Goal: Information Seeking & Learning: Learn about a topic

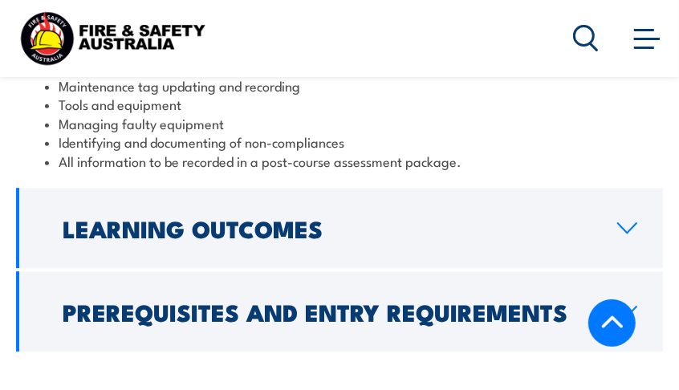
scroll to position [2326, 0]
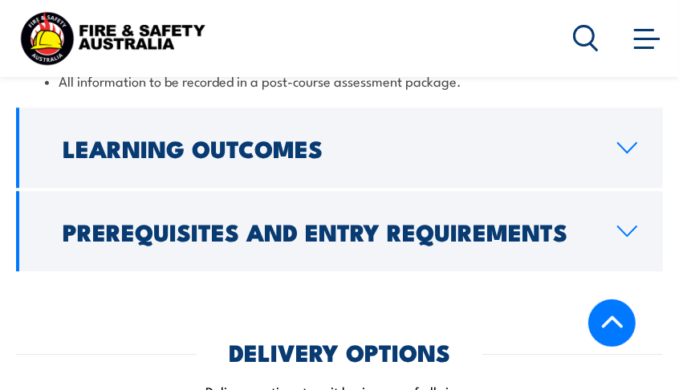
click at [630, 225] on icon at bounding box center [627, 231] width 22 height 13
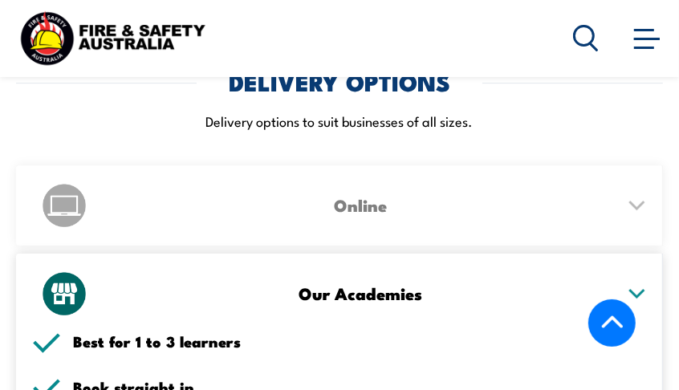
scroll to position [2561, 0]
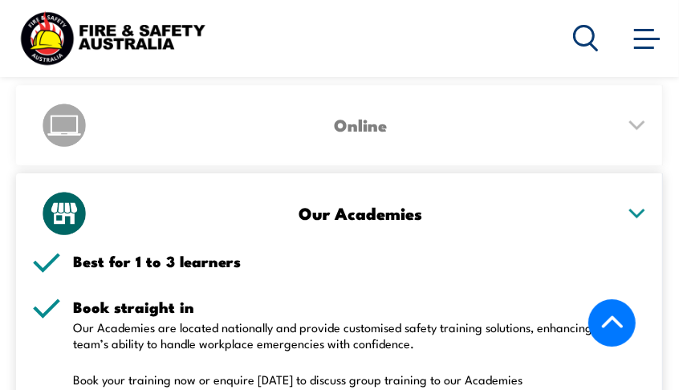
click at [640, 121] on icon at bounding box center [637, 124] width 14 height 7
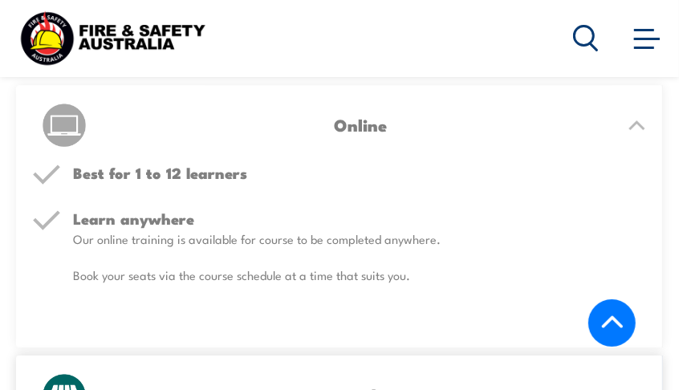
click at [75, 102] on img at bounding box center [64, 125] width 48 height 48
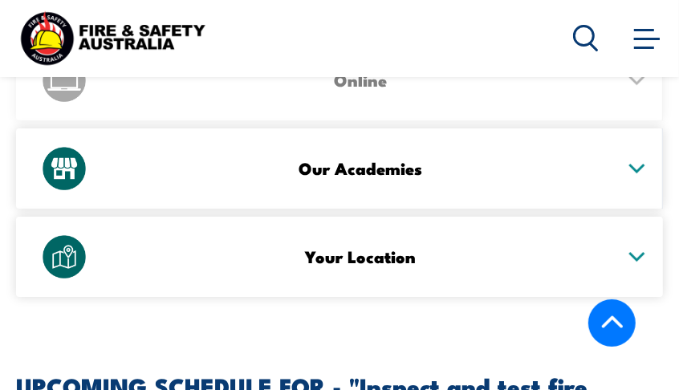
scroll to position [2641, 0]
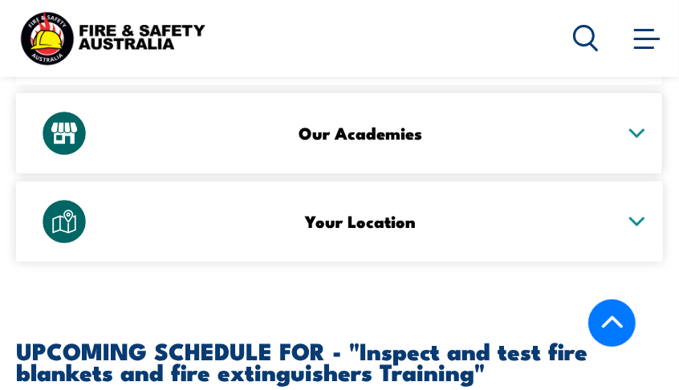
click at [637, 216] on icon at bounding box center [637, 221] width 20 height 11
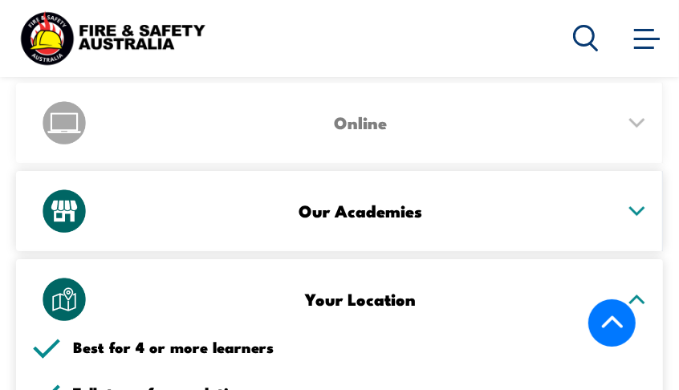
scroll to position [2561, 0]
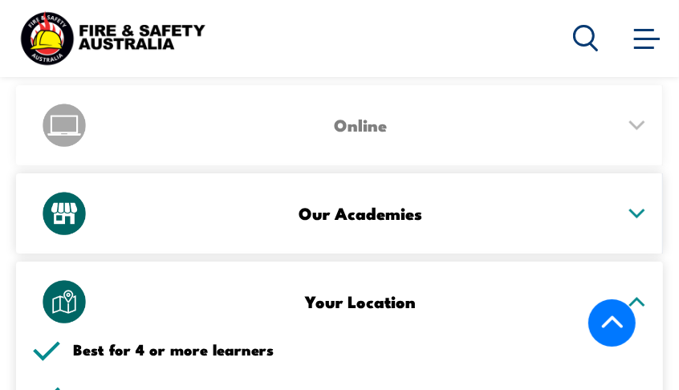
click at [639, 209] on icon at bounding box center [637, 212] width 14 height 7
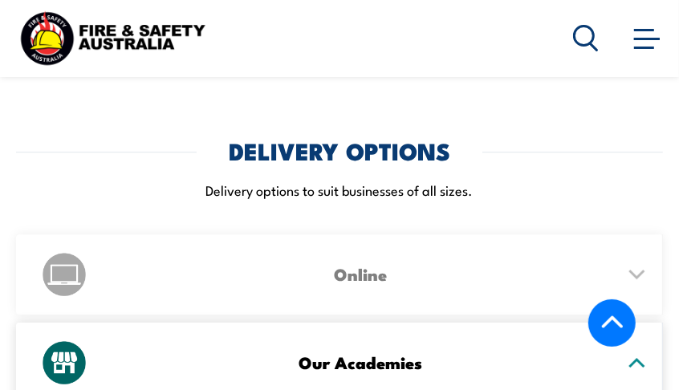
scroll to position [2400, 0]
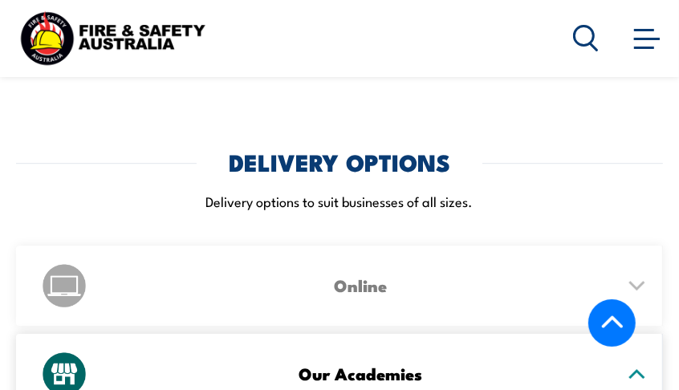
click at [331, 276] on h3 "Online" at bounding box center [361, 285] width 508 height 18
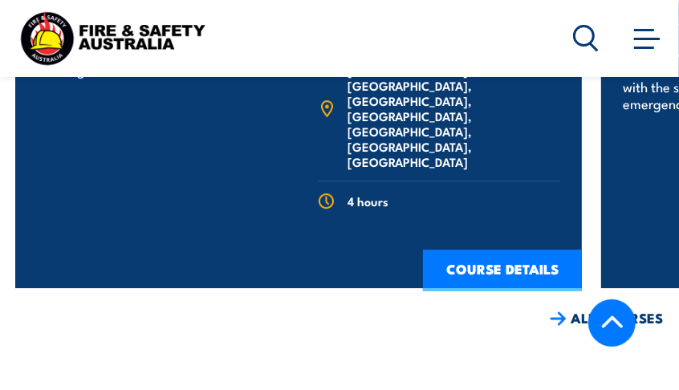
scroll to position [5610, 0]
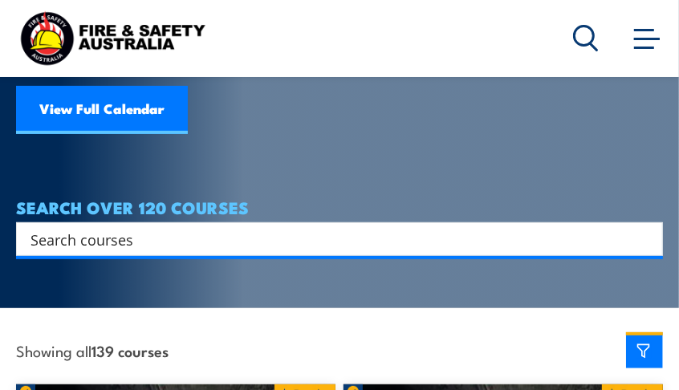
scroll to position [241, 0]
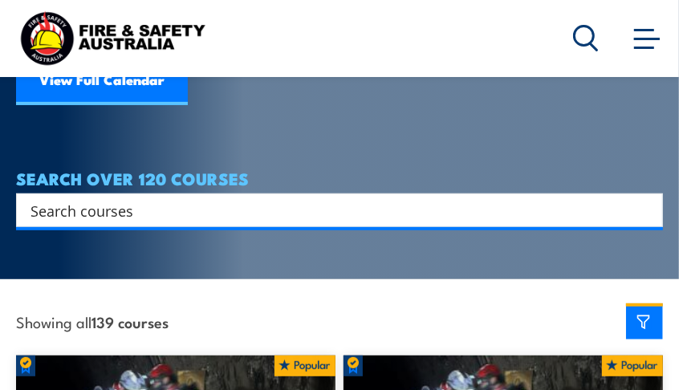
click at [190, 198] on input "Search input" at bounding box center [328, 210] width 597 height 24
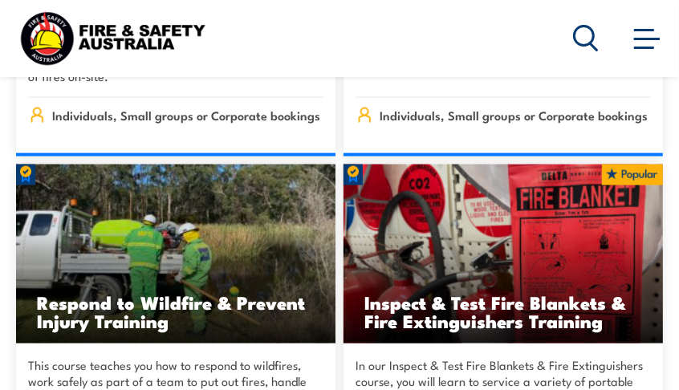
scroll to position [22869, 0]
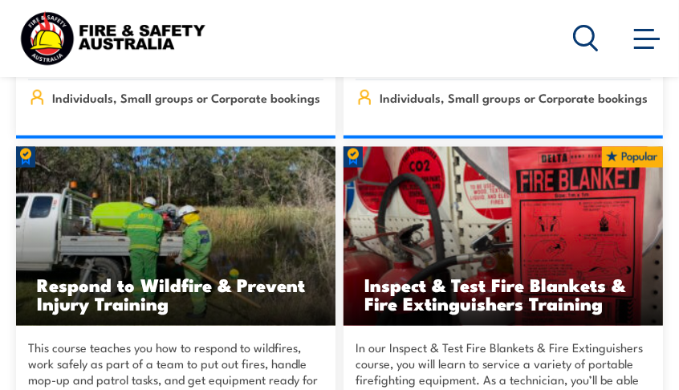
click at [553, 185] on img at bounding box center [502, 236] width 319 height 178
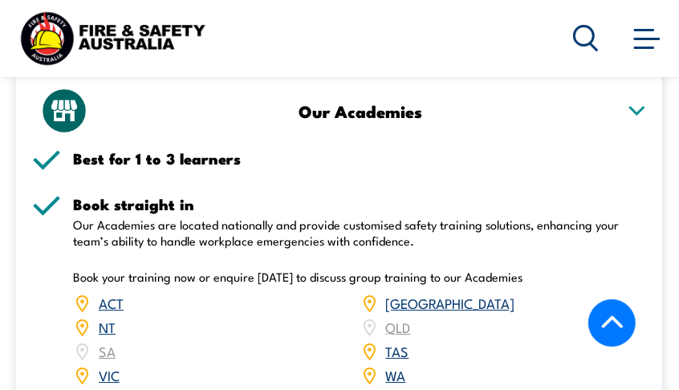
scroll to position [2808, 0]
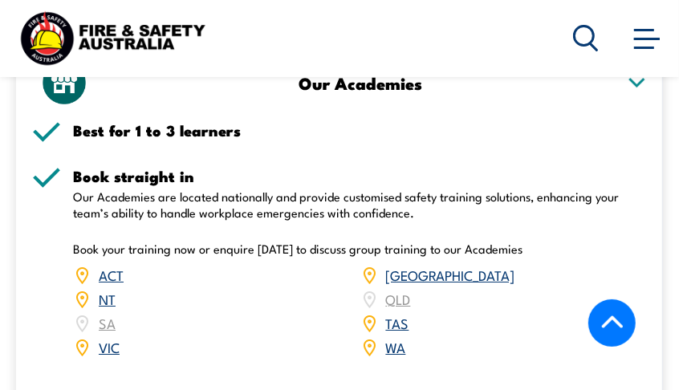
click at [109, 337] on link "VIC" at bounding box center [109, 346] width 21 height 19
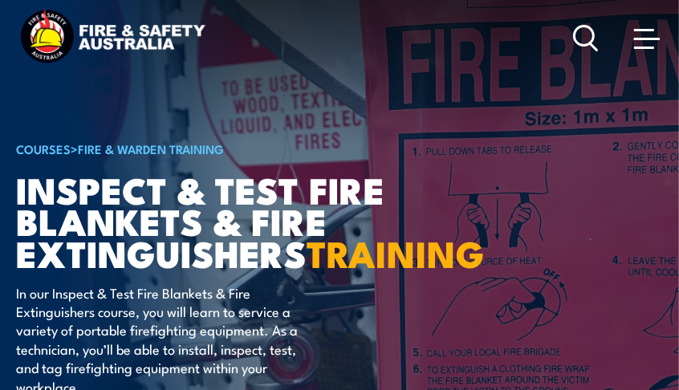
click at [639, 45] on span at bounding box center [647, 38] width 26 height 18
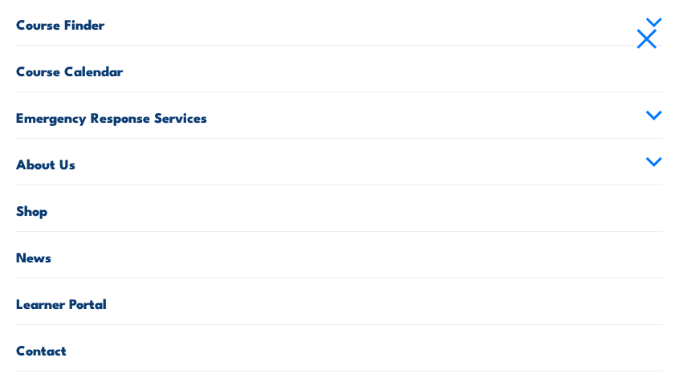
scroll to position [165, 0]
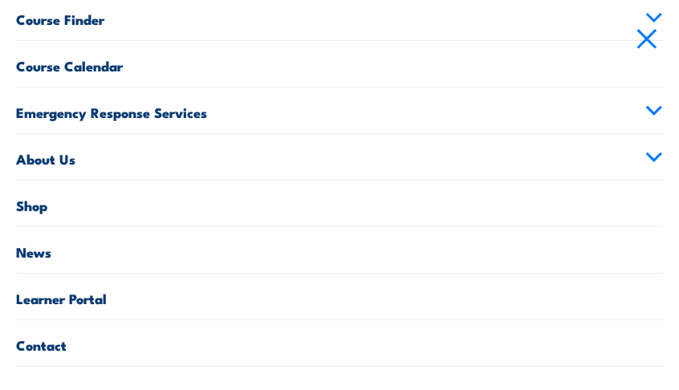
click at [55, 347] on link "Contact" at bounding box center [339, 343] width 647 height 46
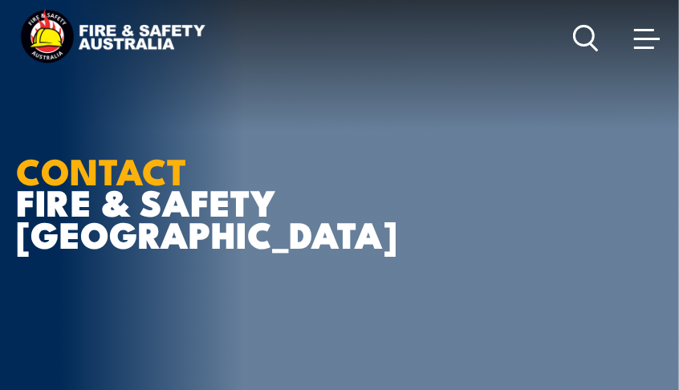
click at [396, 180] on h1 "CONTACT FIRE & SAFETY [GEOGRAPHIC_DATA]" at bounding box center [214, 201] width 396 height 94
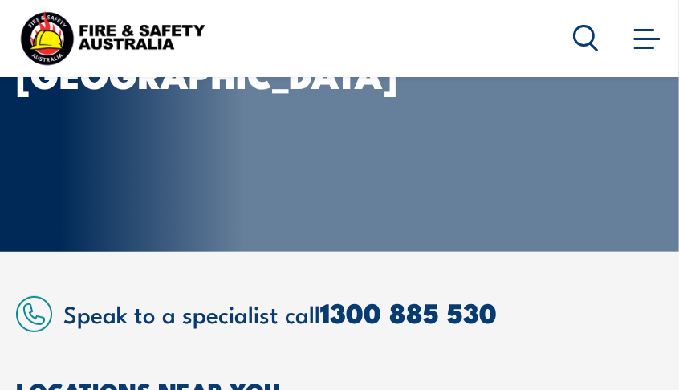
scroll to position [320, 0]
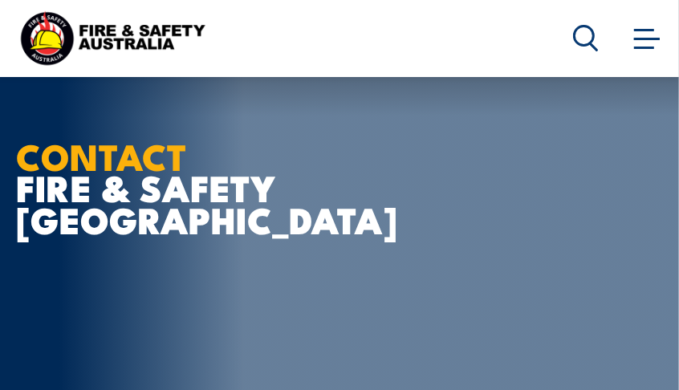
scroll to position [0, 0]
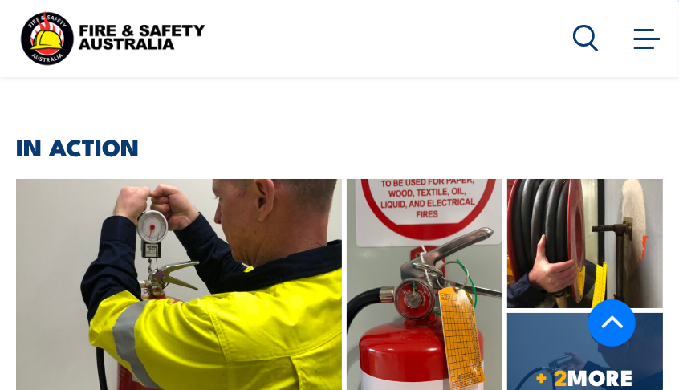
scroll to position [6022, 0]
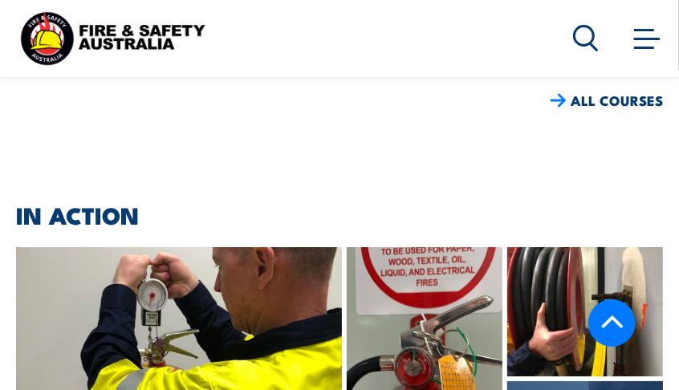
click at [648, 33] on span at bounding box center [647, 38] width 26 height 18
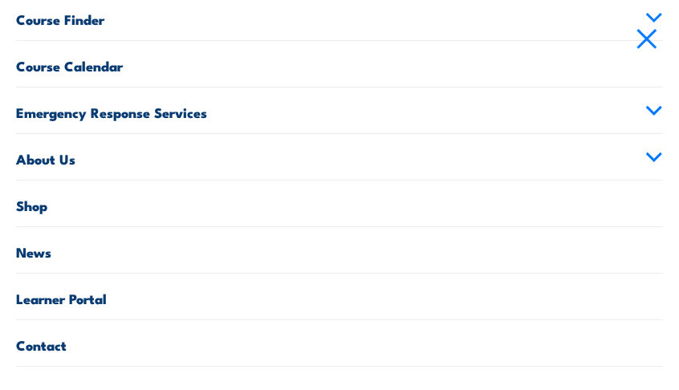
scroll to position [6102, 0]
click at [54, 346] on link "Contact" at bounding box center [339, 343] width 647 height 46
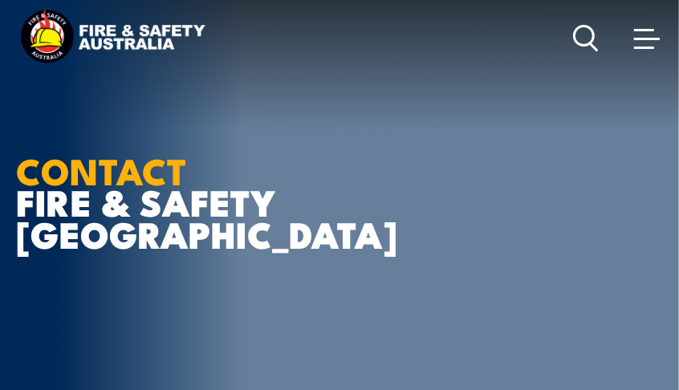
click at [594, 223] on article "CONTACT FIRE & SAFETY [GEOGRAPHIC_DATA]" at bounding box center [339, 206] width 647 height 412
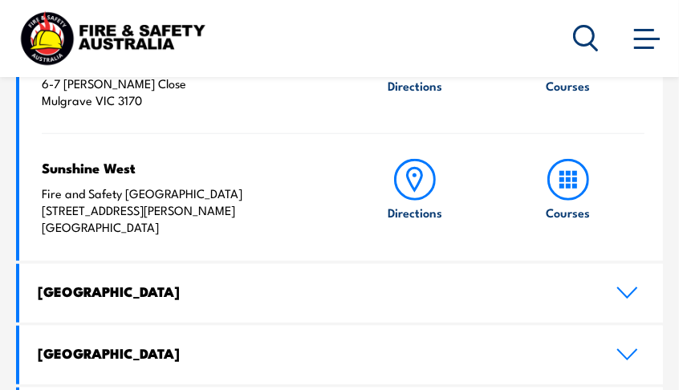
scroll to position [721, 0]
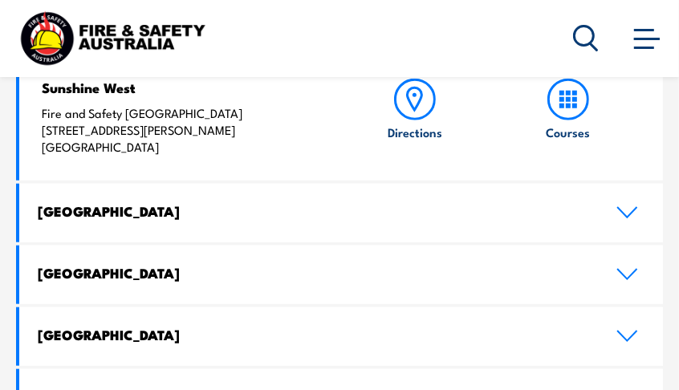
click at [623, 213] on icon at bounding box center [627, 213] width 18 height 10
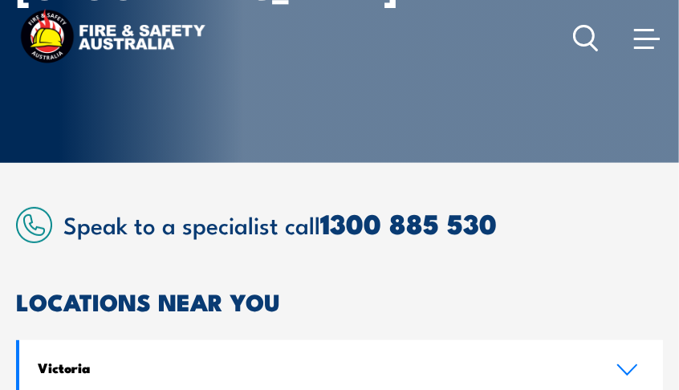
scroll to position [0, 0]
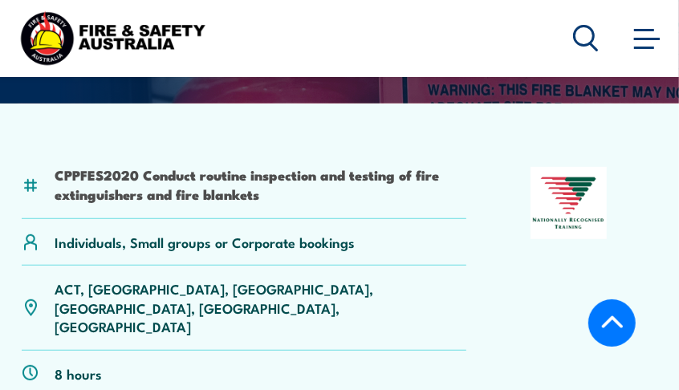
scroll to position [320, 0]
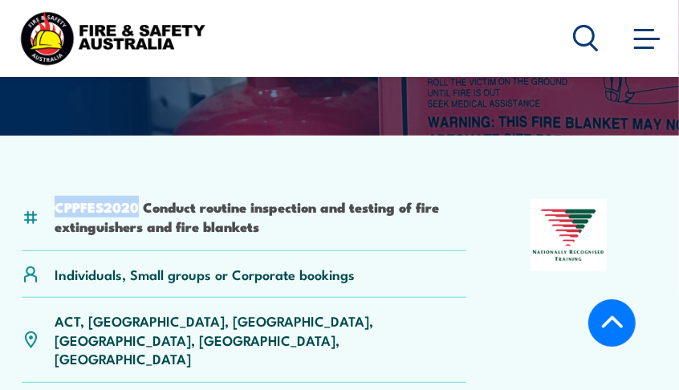
drag, startPoint x: 139, startPoint y: 234, endPoint x: 51, endPoint y: 233, distance: 88.3
click at [51, 233] on div "CPPFES2020 Conduct routine inspection and testing of fire extinguishers and fir…" at bounding box center [244, 225] width 445 height 52
copy li "CPPFES2020"
